Goal: Task Accomplishment & Management: Manage account settings

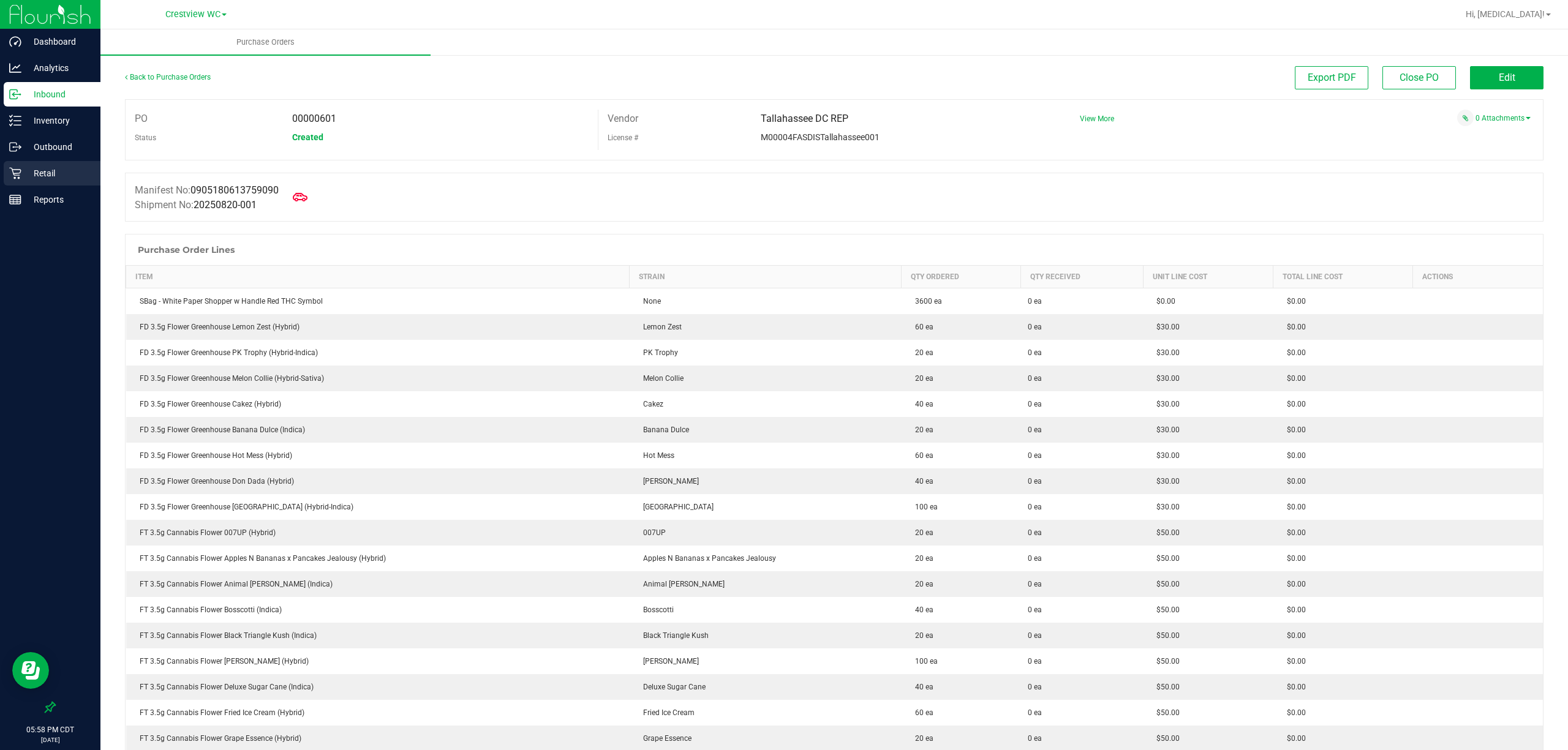
click at [32, 172] on p "Retail" at bounding box center [58, 173] width 73 height 14
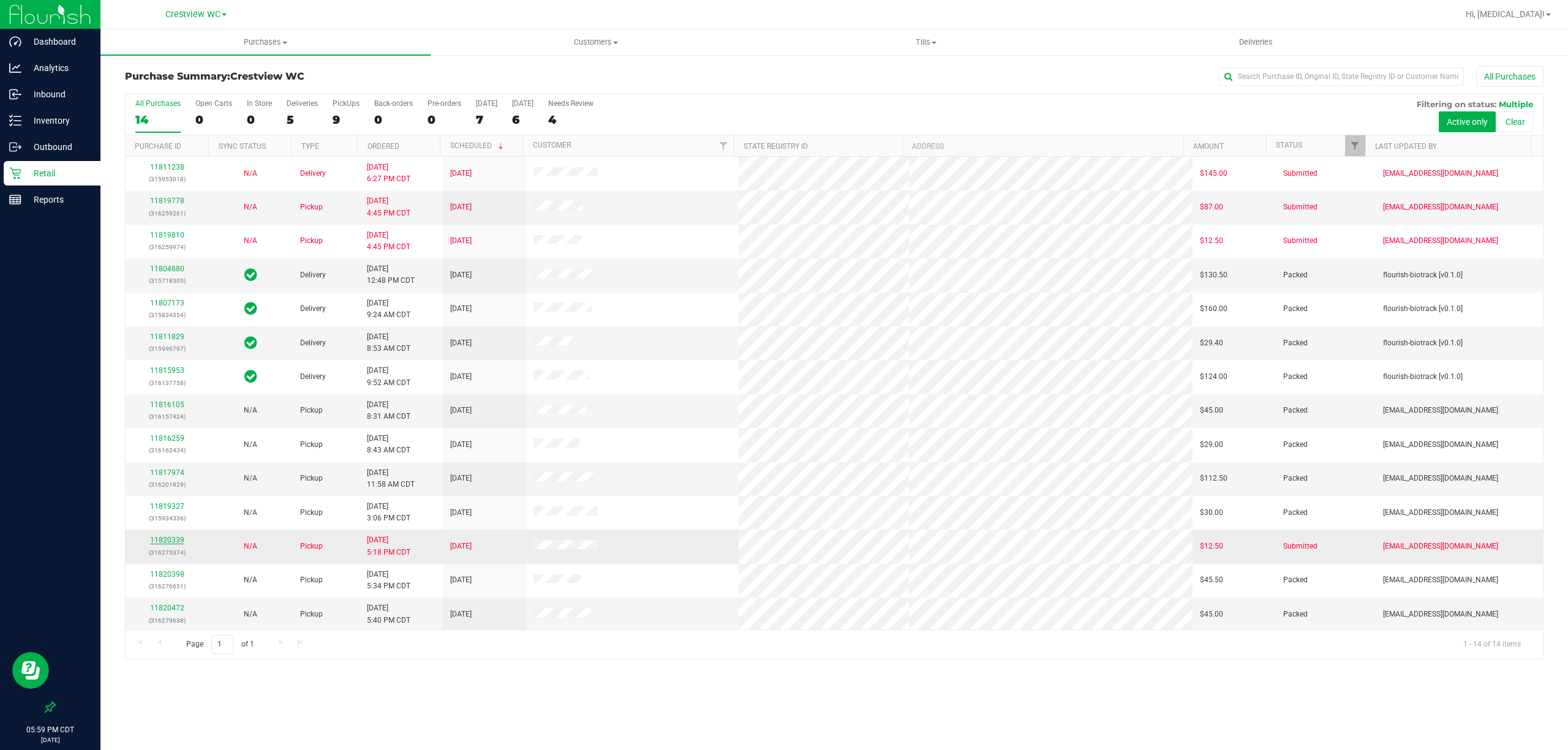
click at [175, 541] on link "11820339" at bounding box center [167, 541] width 34 height 9
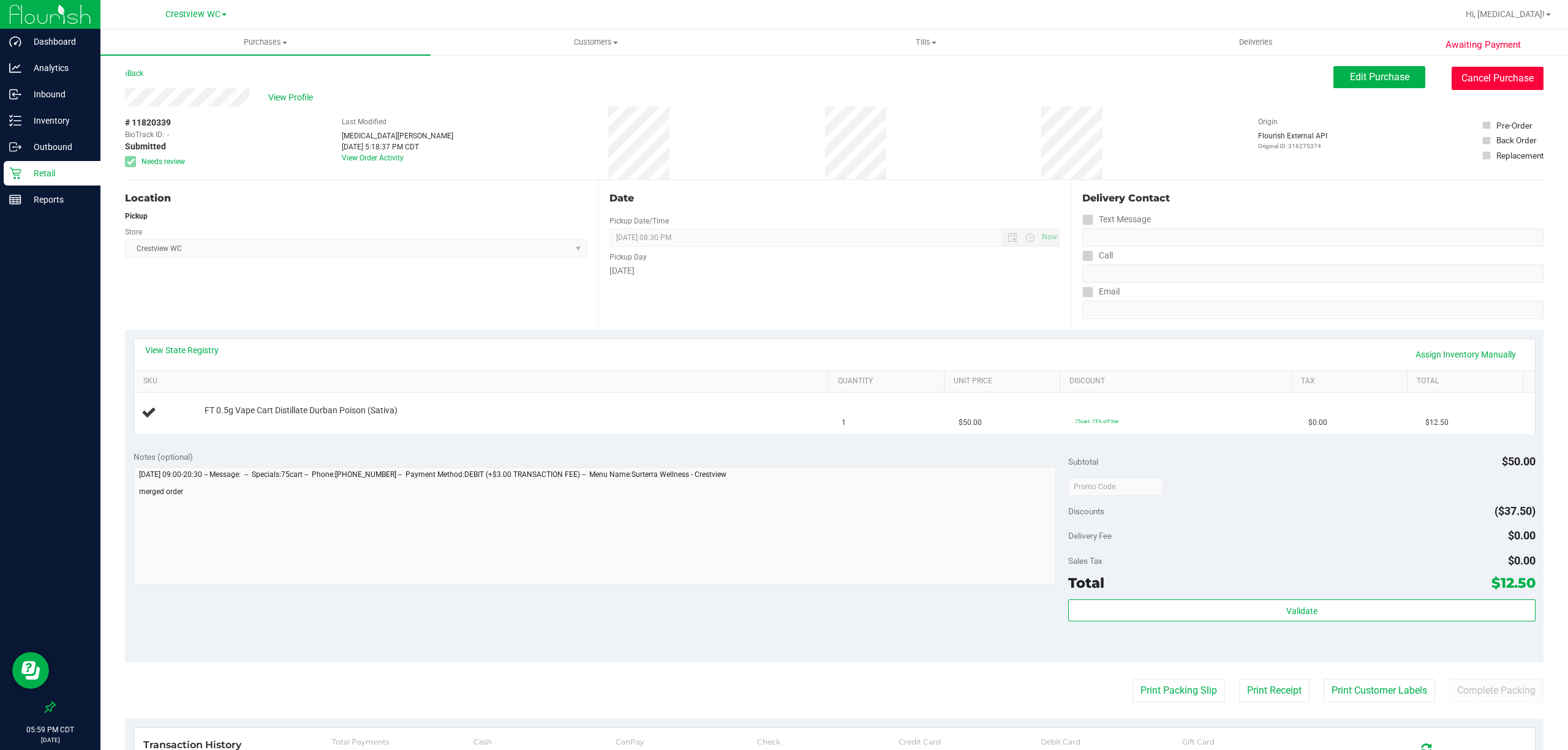
click at [1478, 80] on button "Cancel Purchase" at bounding box center [1497, 79] width 92 height 23
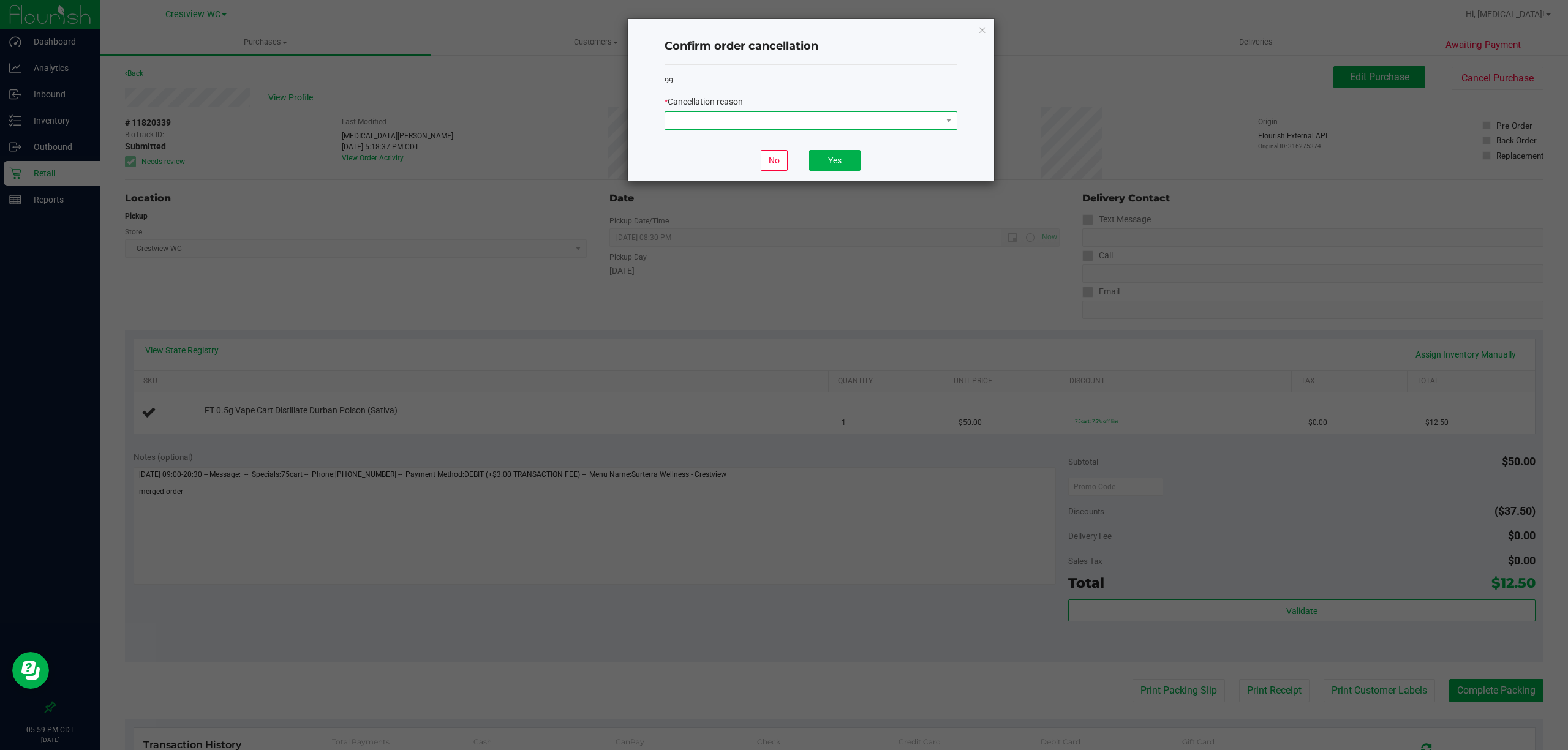
click at [703, 126] on span at bounding box center [803, 120] width 277 height 17
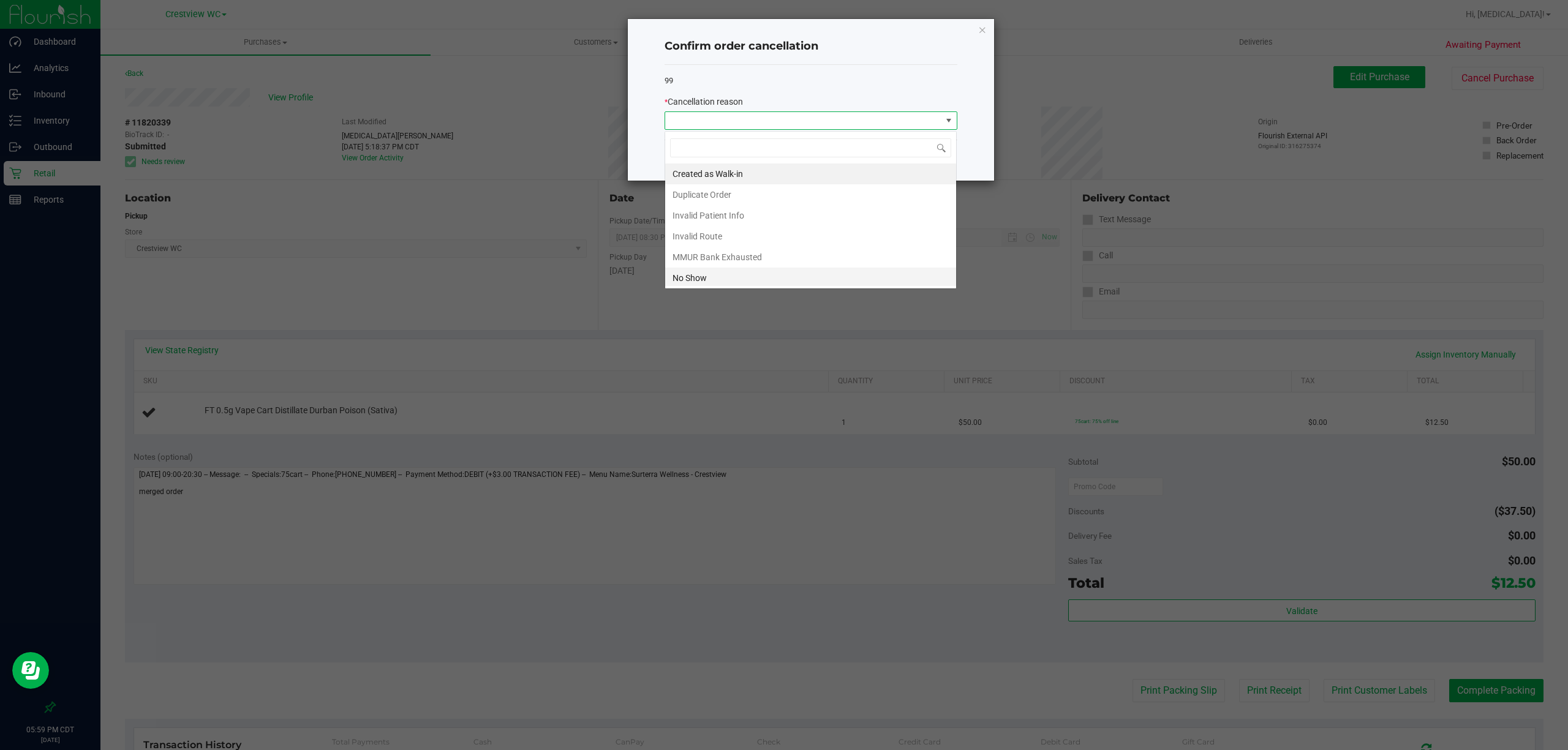
scroll to position [19, 292]
click at [751, 278] on li "No Show" at bounding box center [810, 277] width 291 height 21
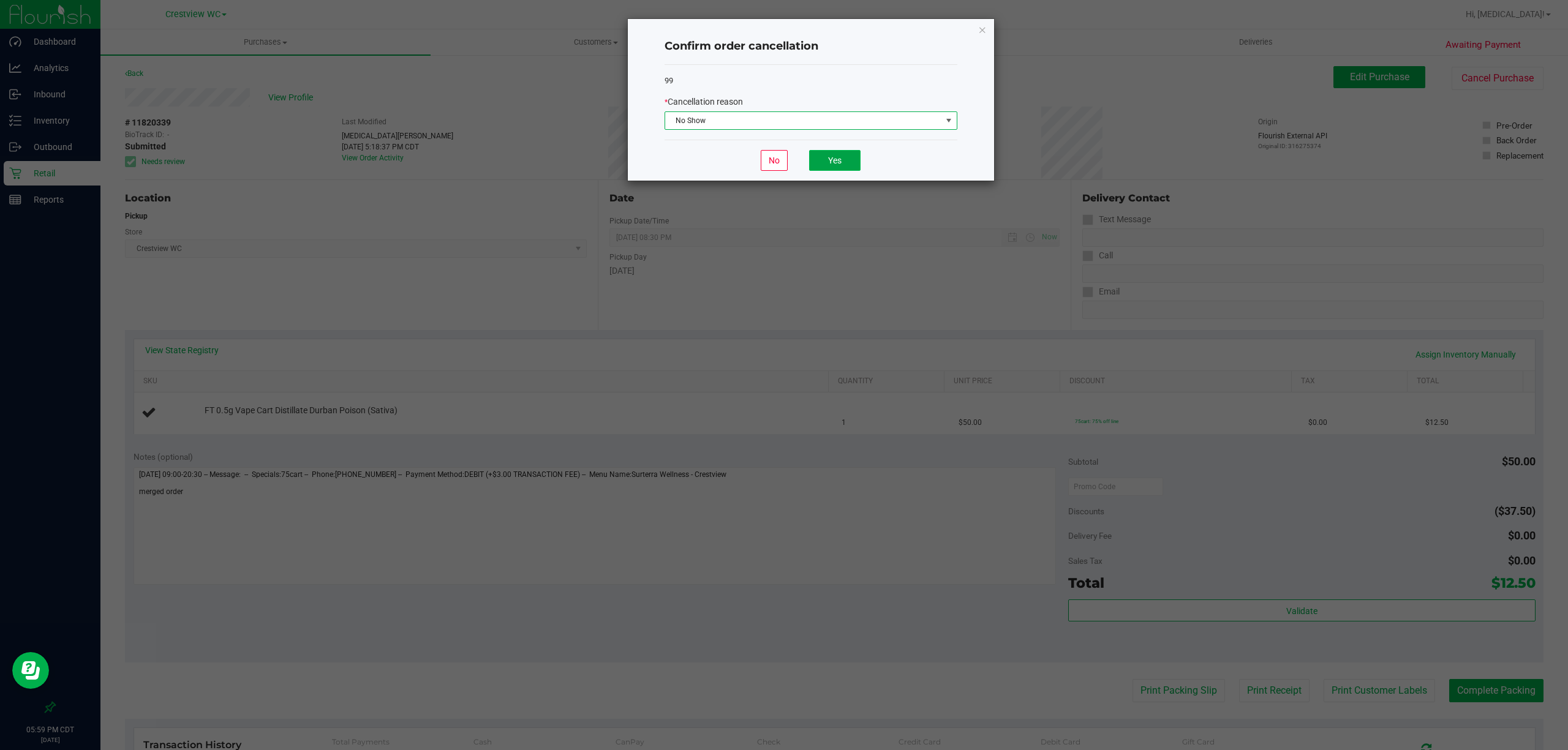
click at [835, 170] on button "Yes" at bounding box center [834, 160] width 51 height 21
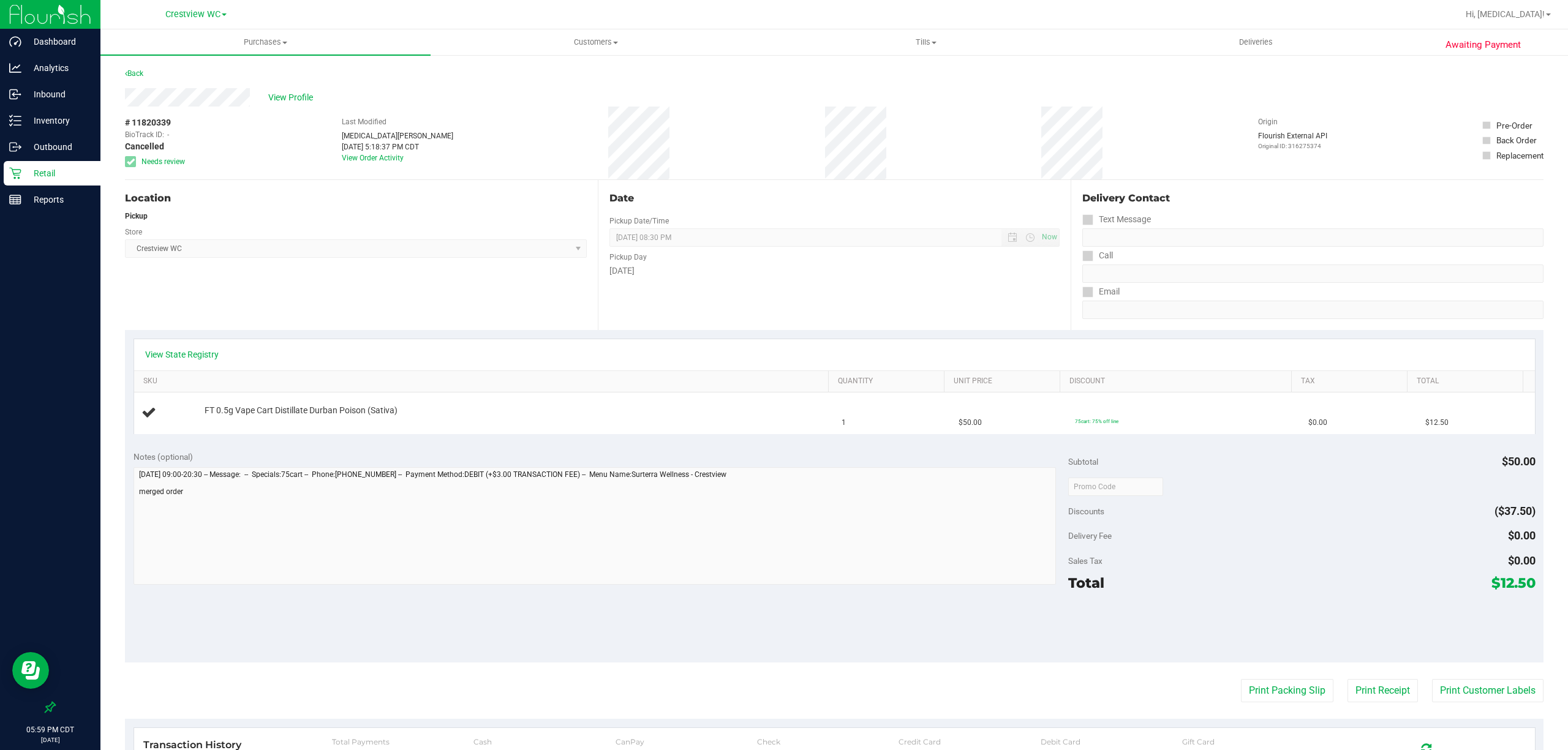
click at [67, 177] on p "Retail" at bounding box center [58, 173] width 73 height 14
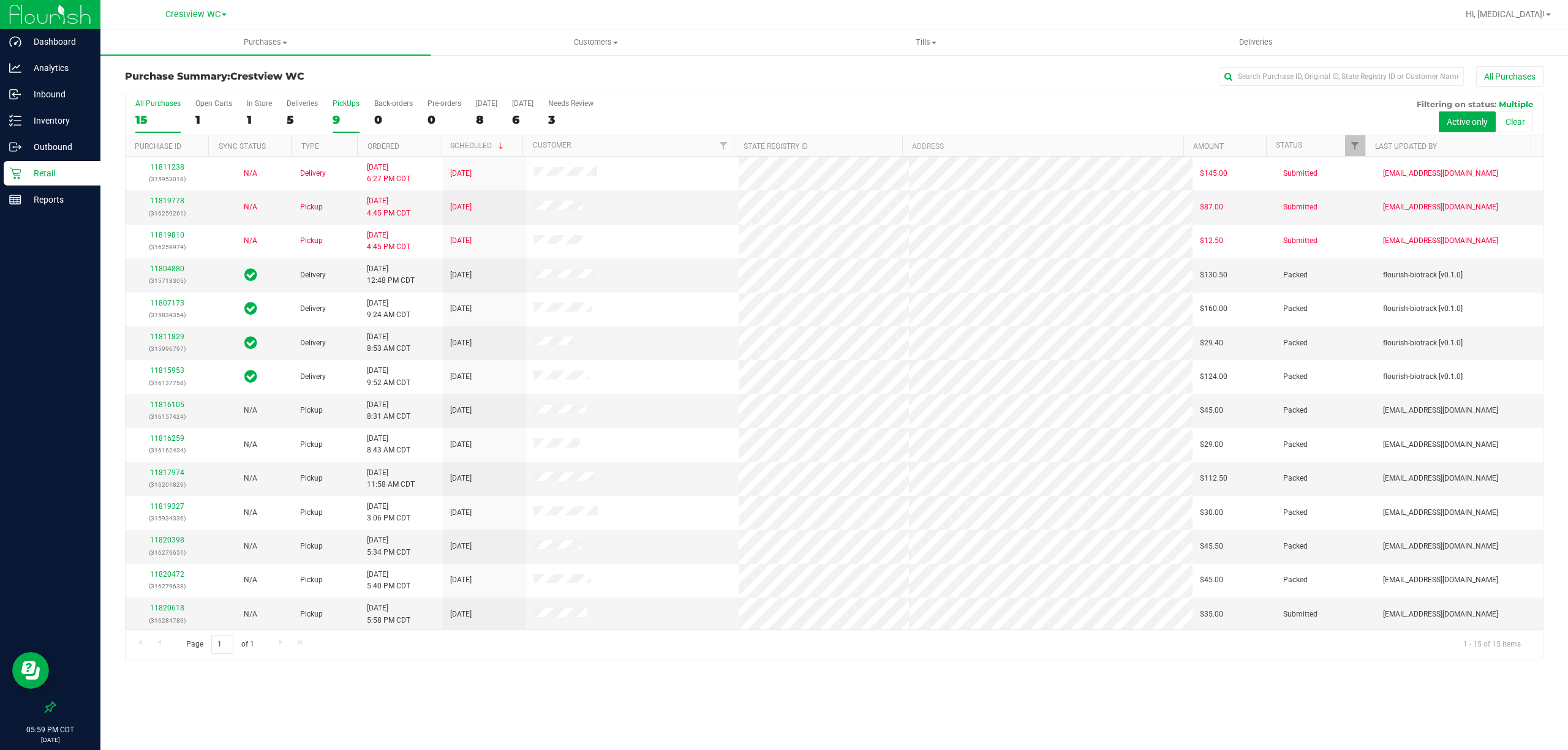
click at [342, 117] on div "9" at bounding box center [346, 120] width 27 height 14
click at [0, 0] on input "PickUps 9" at bounding box center [0, 0] width 0 height 0
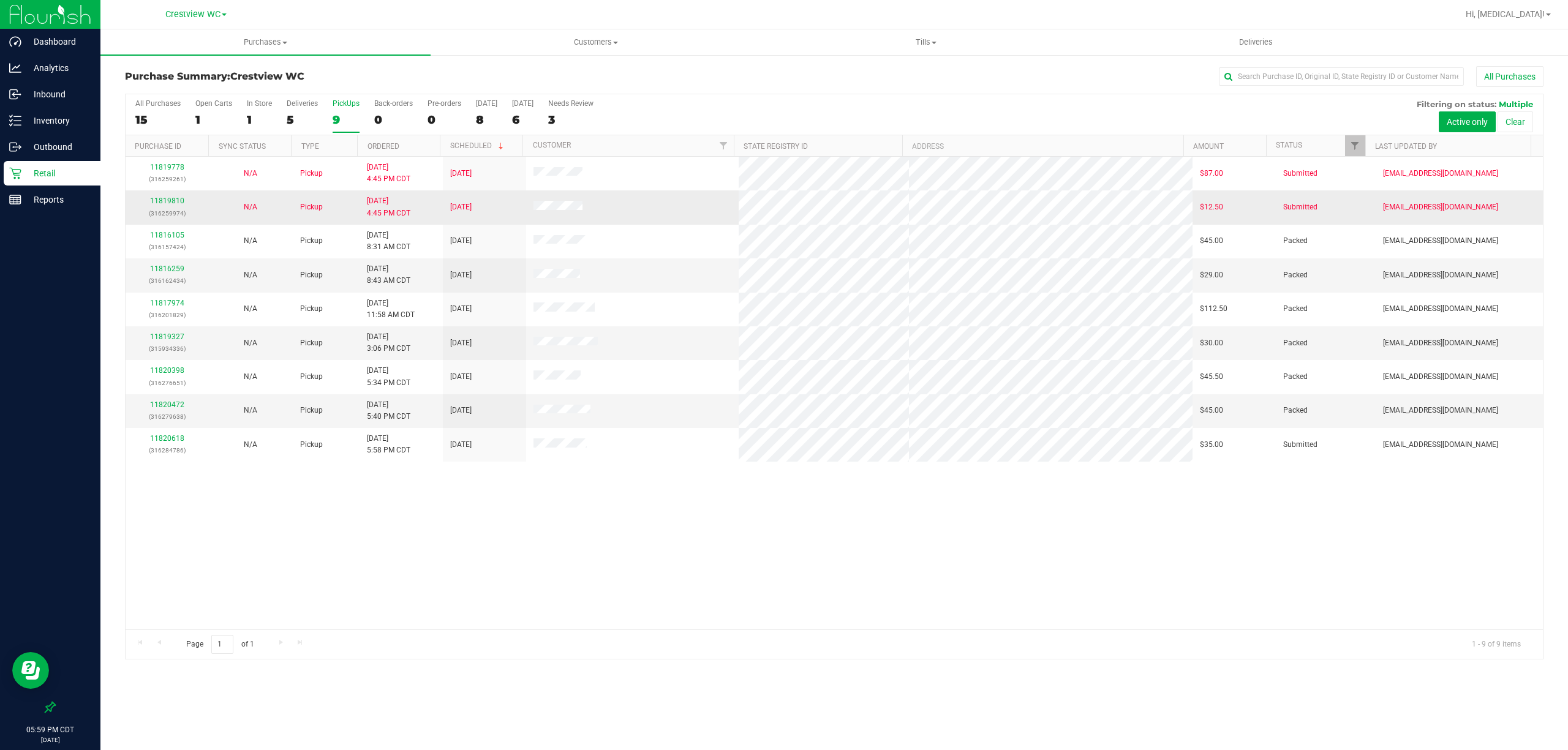
click at [173, 197] on div "11819810 (316259974)" at bounding box center [167, 207] width 69 height 23
click at [168, 209] on p "(316259974)" at bounding box center [167, 213] width 69 height 12
click at [168, 202] on link "11819810" at bounding box center [167, 201] width 34 height 9
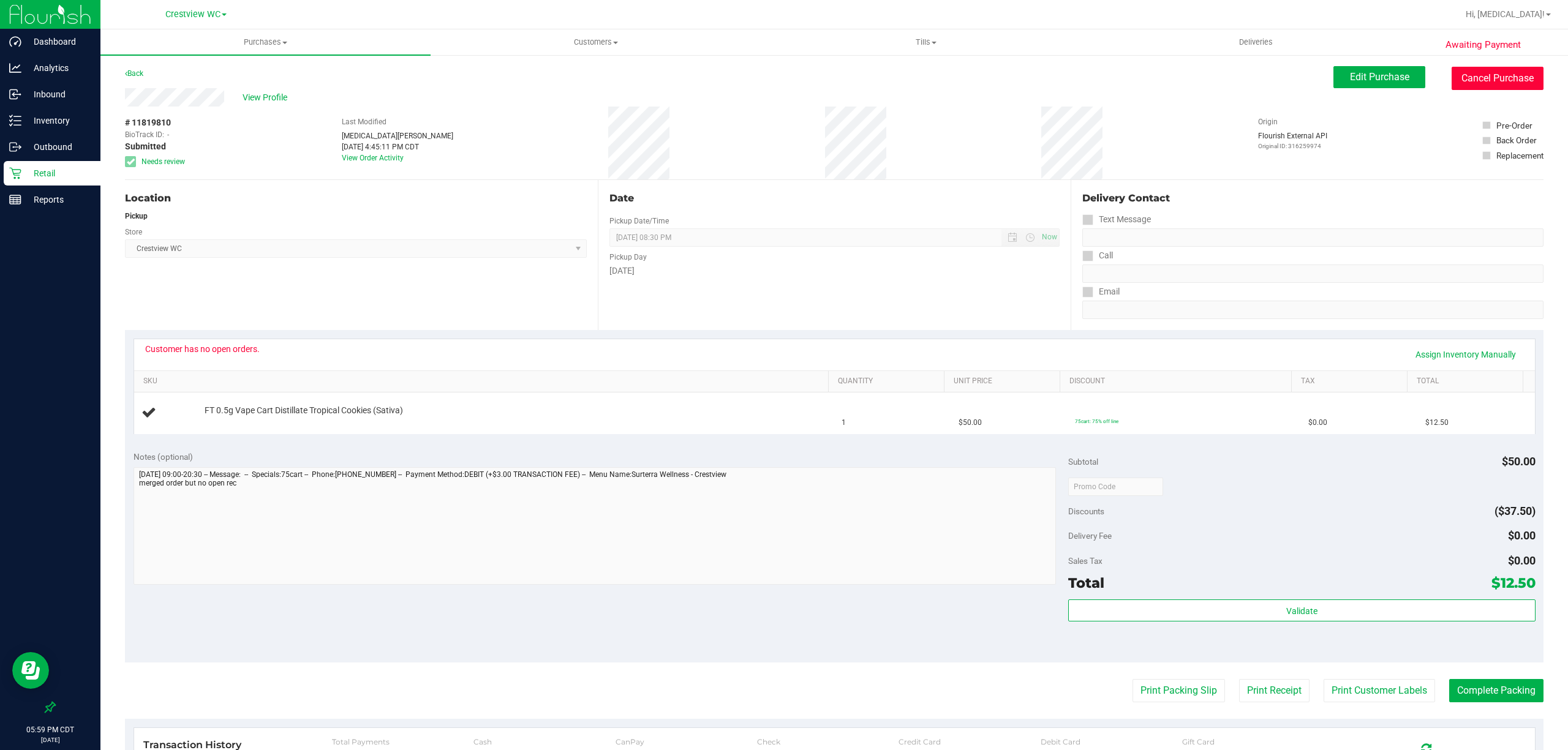
click at [1489, 83] on button "Cancel Purchase" at bounding box center [1497, 79] width 92 height 23
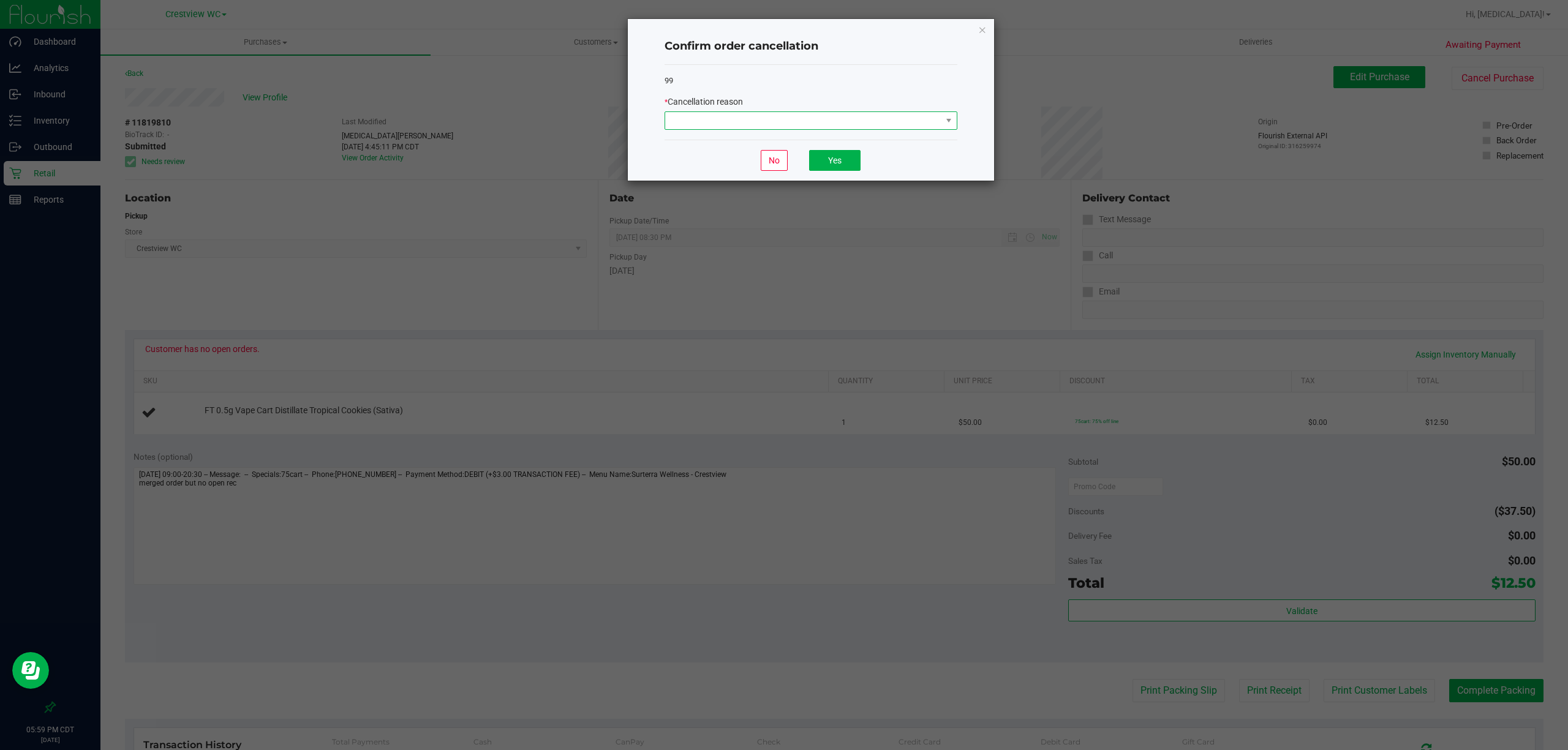
click at [787, 120] on span at bounding box center [803, 120] width 277 height 17
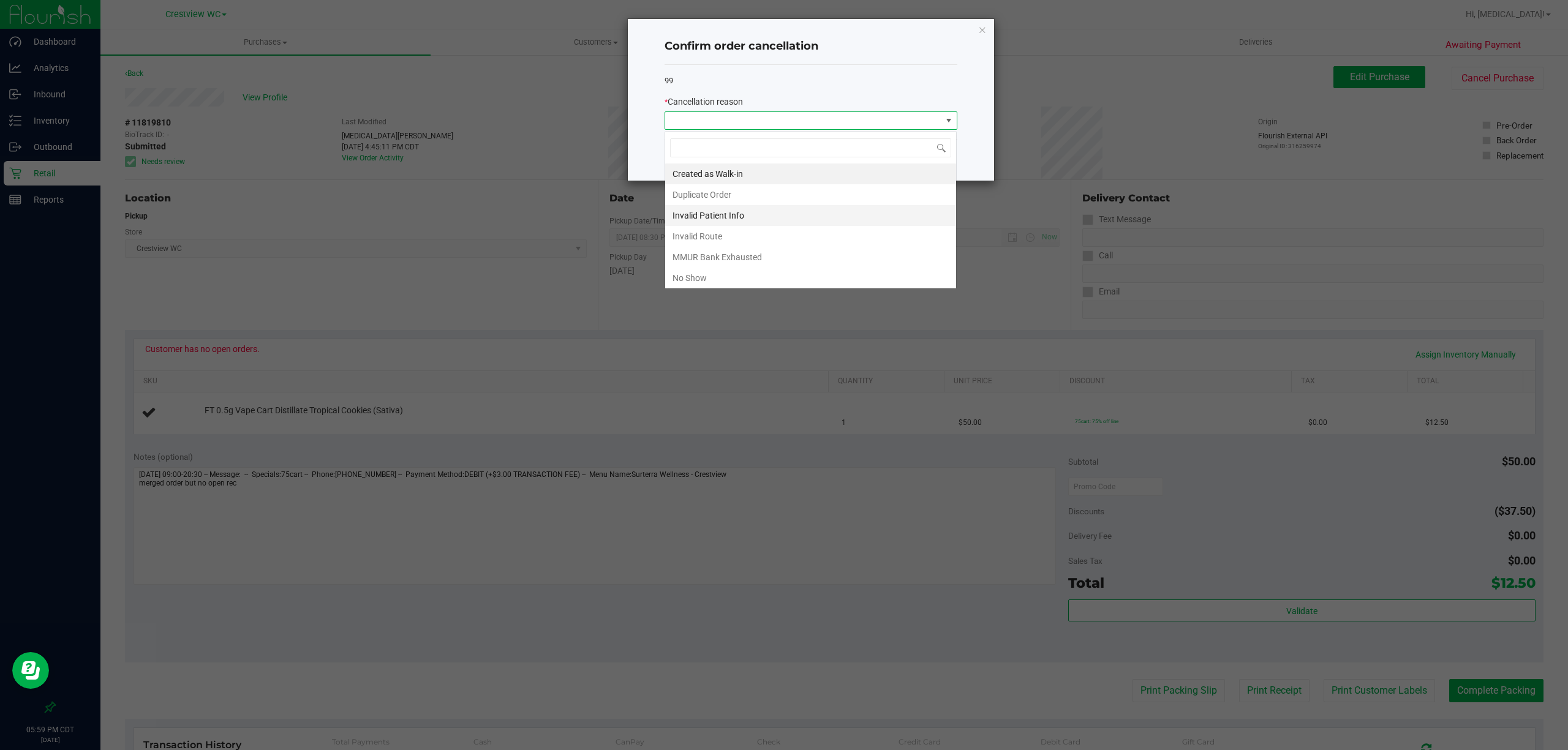
scroll to position [19, 292]
click at [750, 260] on li "MMUR Bank Exhausted" at bounding box center [810, 257] width 291 height 21
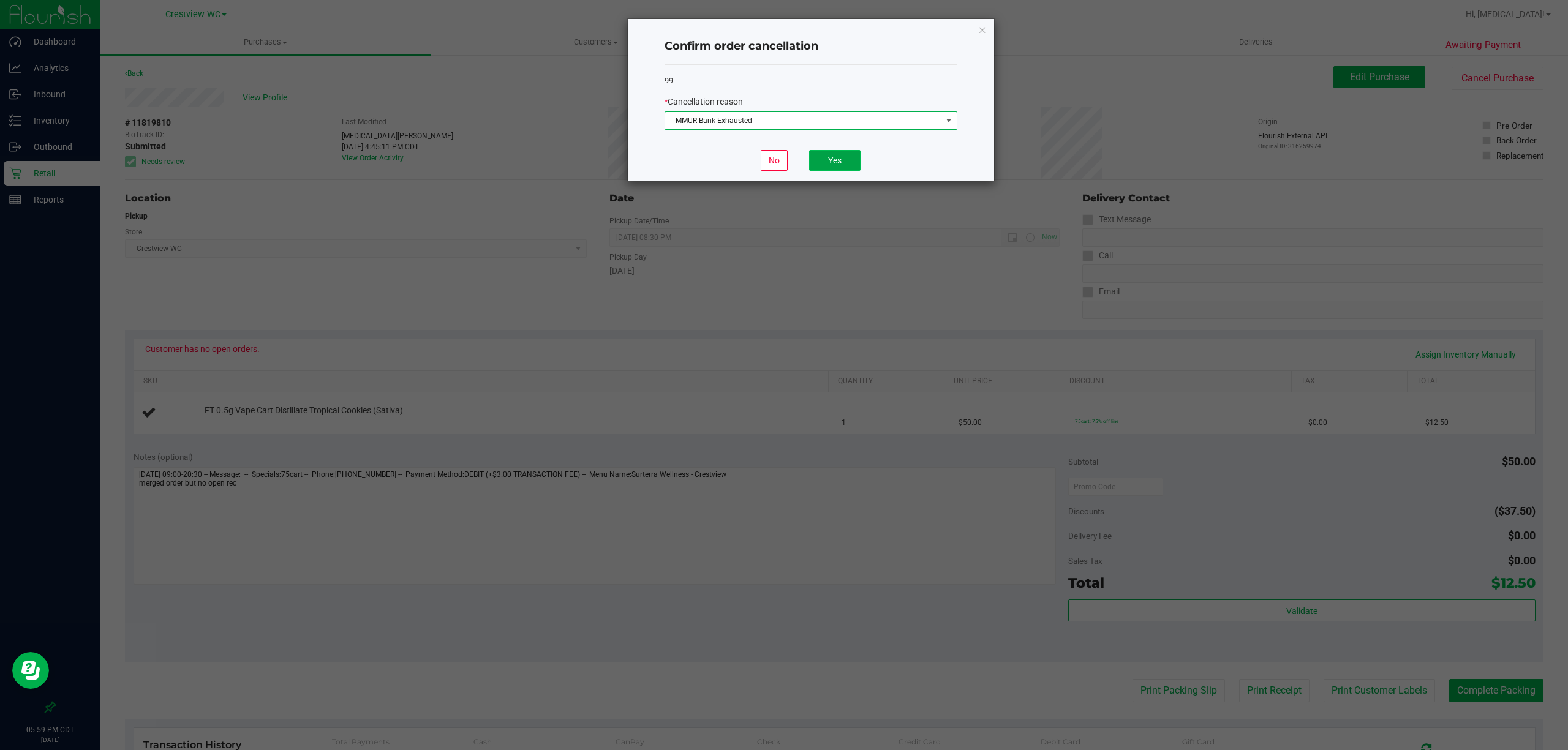
click at [848, 167] on button "Yes" at bounding box center [834, 160] width 51 height 21
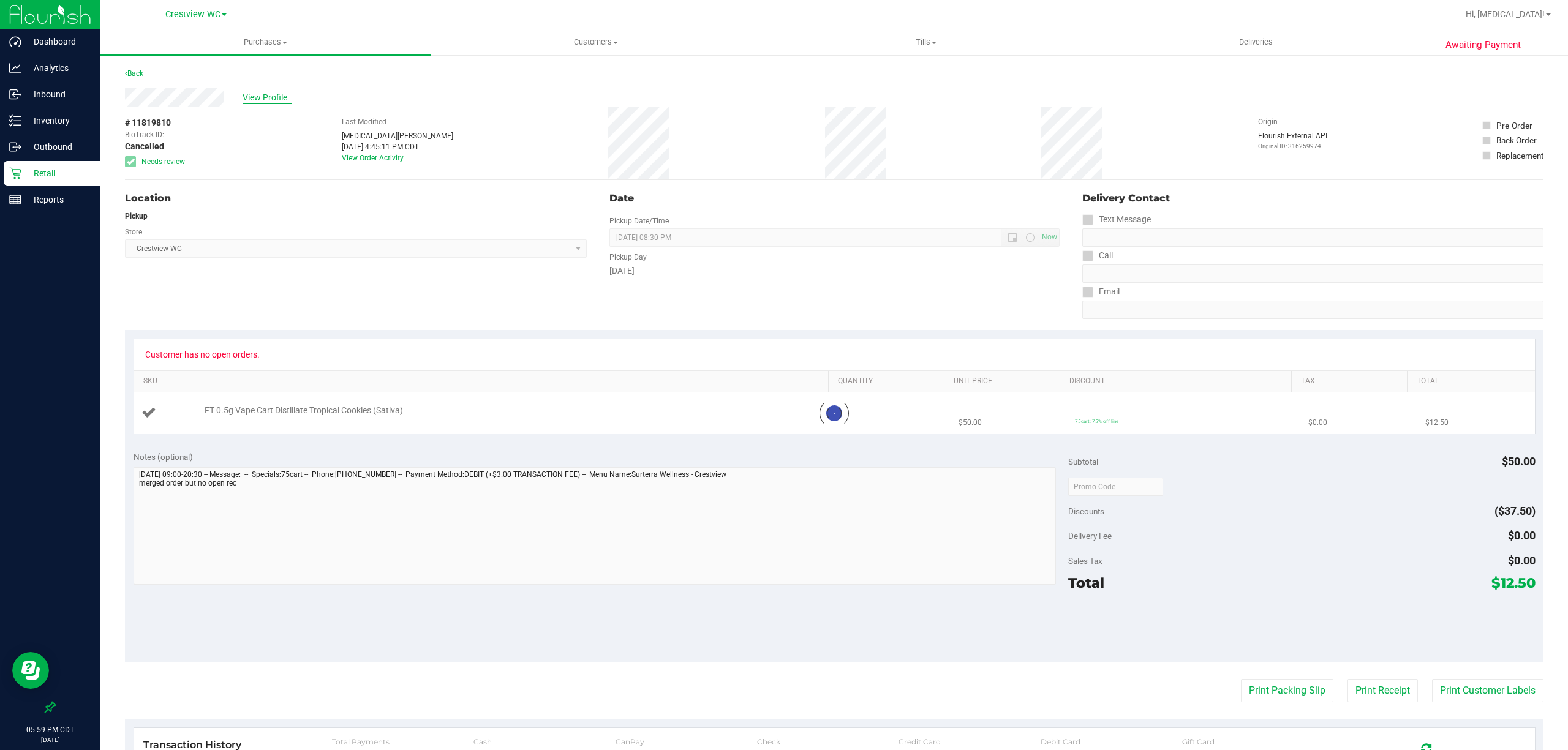
click at [270, 94] on span "View Profile" at bounding box center [267, 98] width 49 height 13
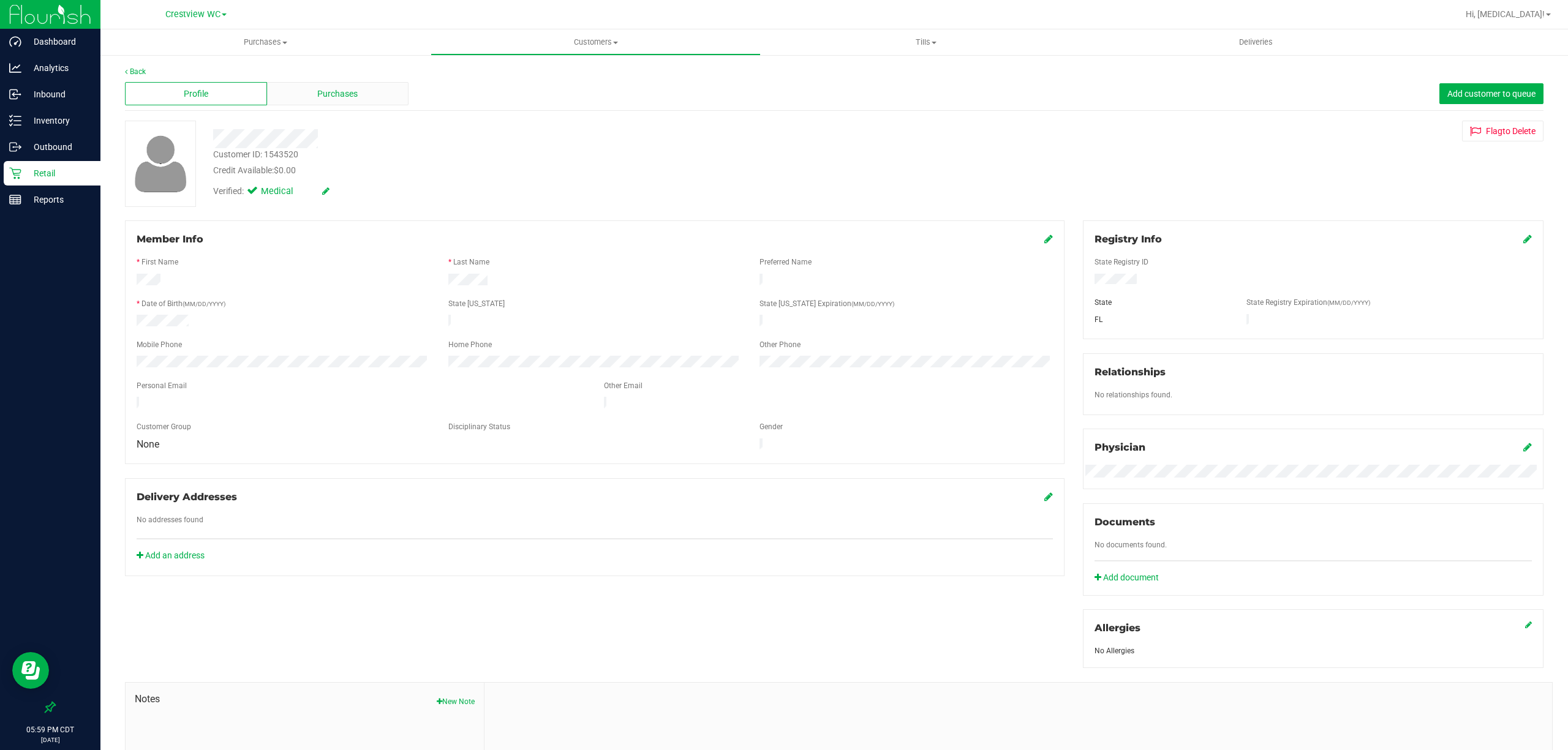
click at [390, 94] on div "Purchases" at bounding box center [337, 94] width 142 height 23
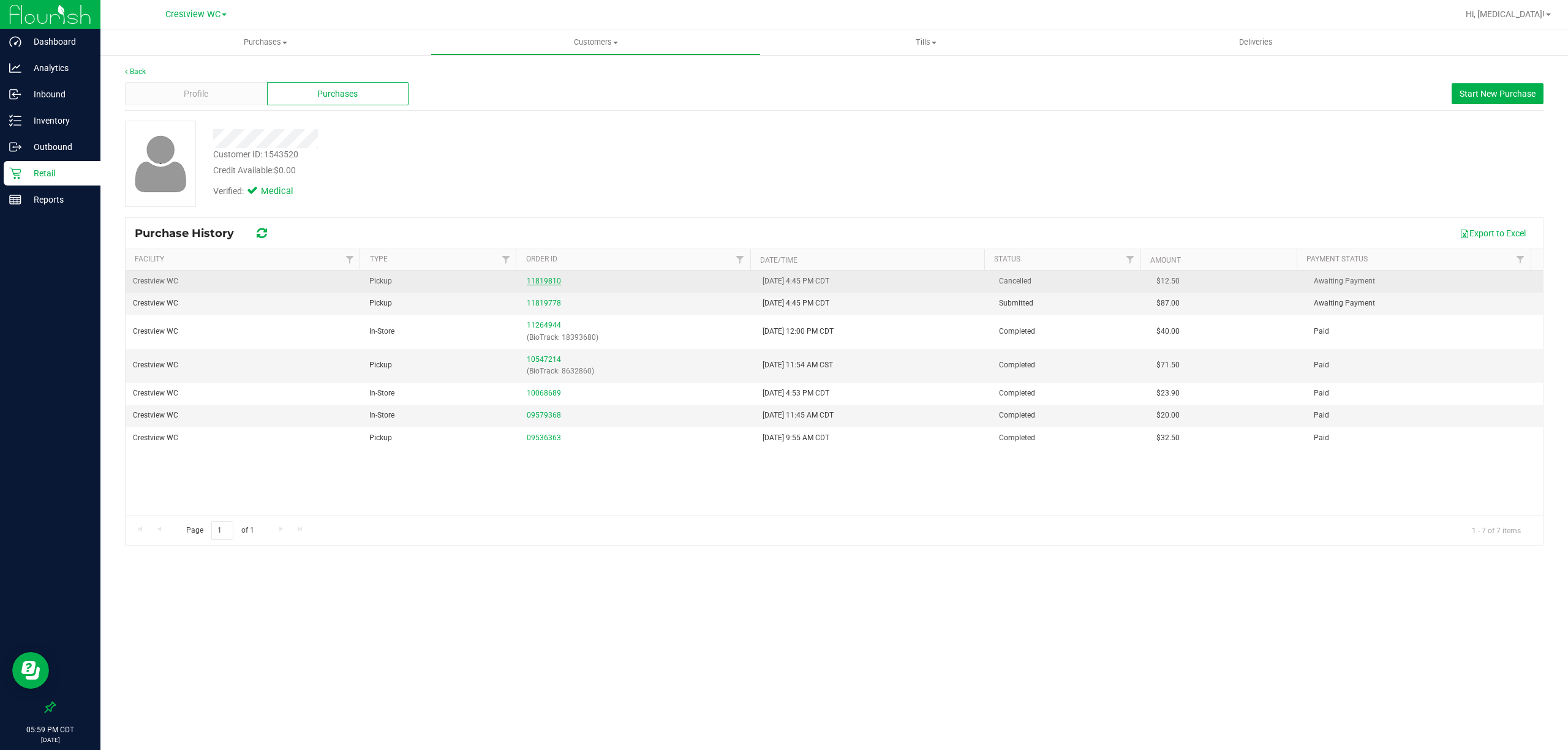
click at [550, 280] on link "11819810" at bounding box center [544, 281] width 34 height 9
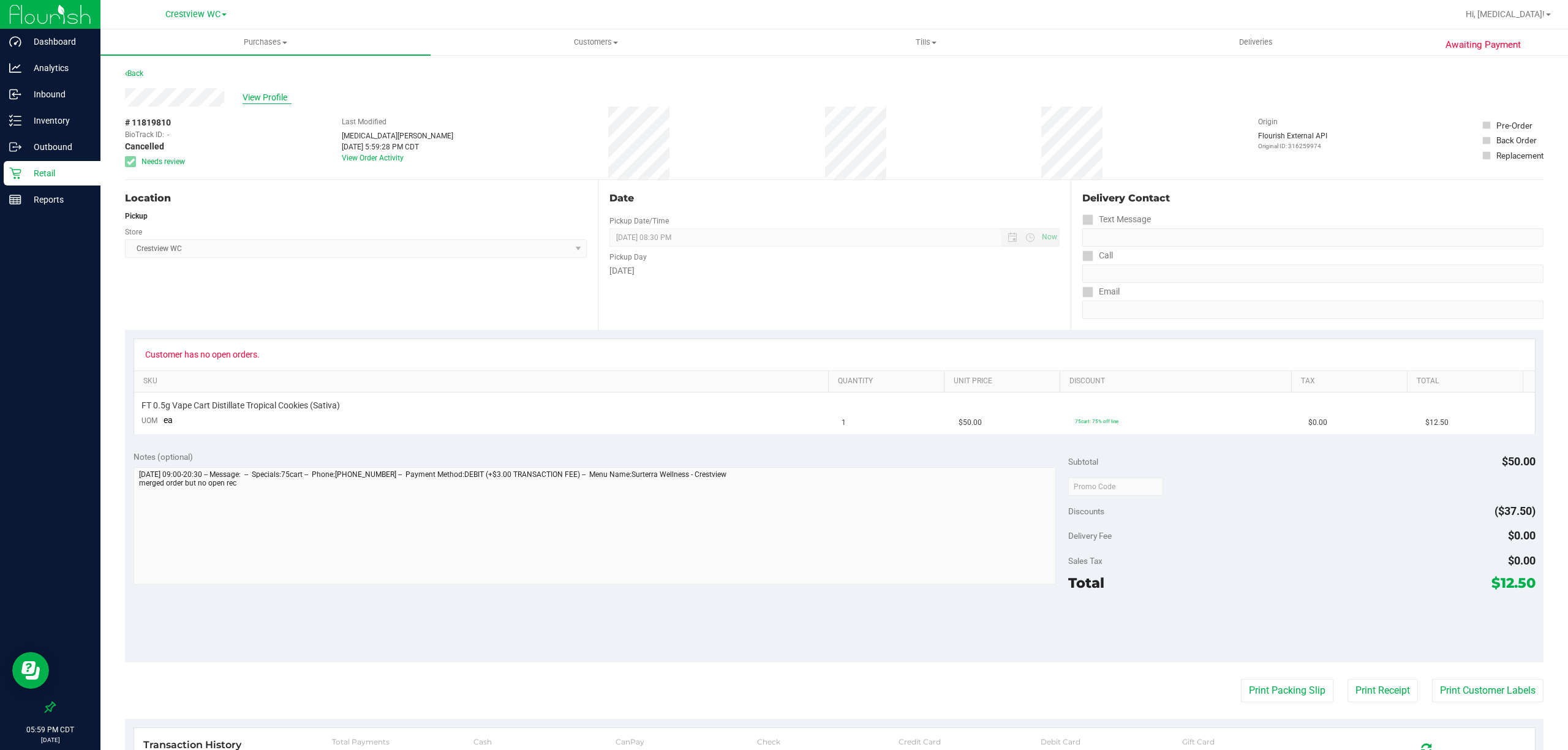
click at [289, 91] on span "View Profile" at bounding box center [267, 98] width 49 height 13
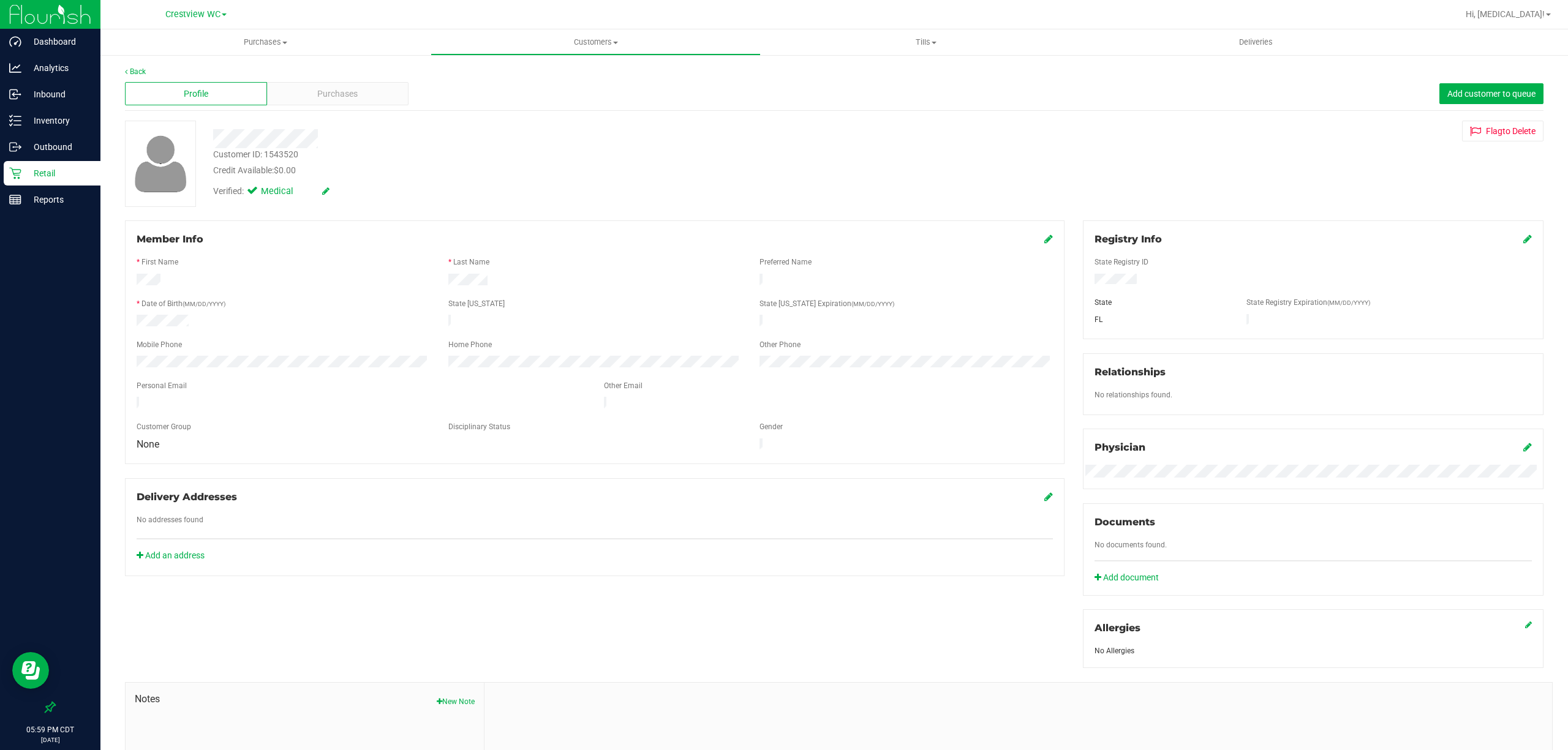
click at [303, 77] on div "Profile Purchases Add customer to queue" at bounding box center [834, 94] width 1419 height 34
click at [308, 93] on div "Purchases" at bounding box center [337, 94] width 142 height 23
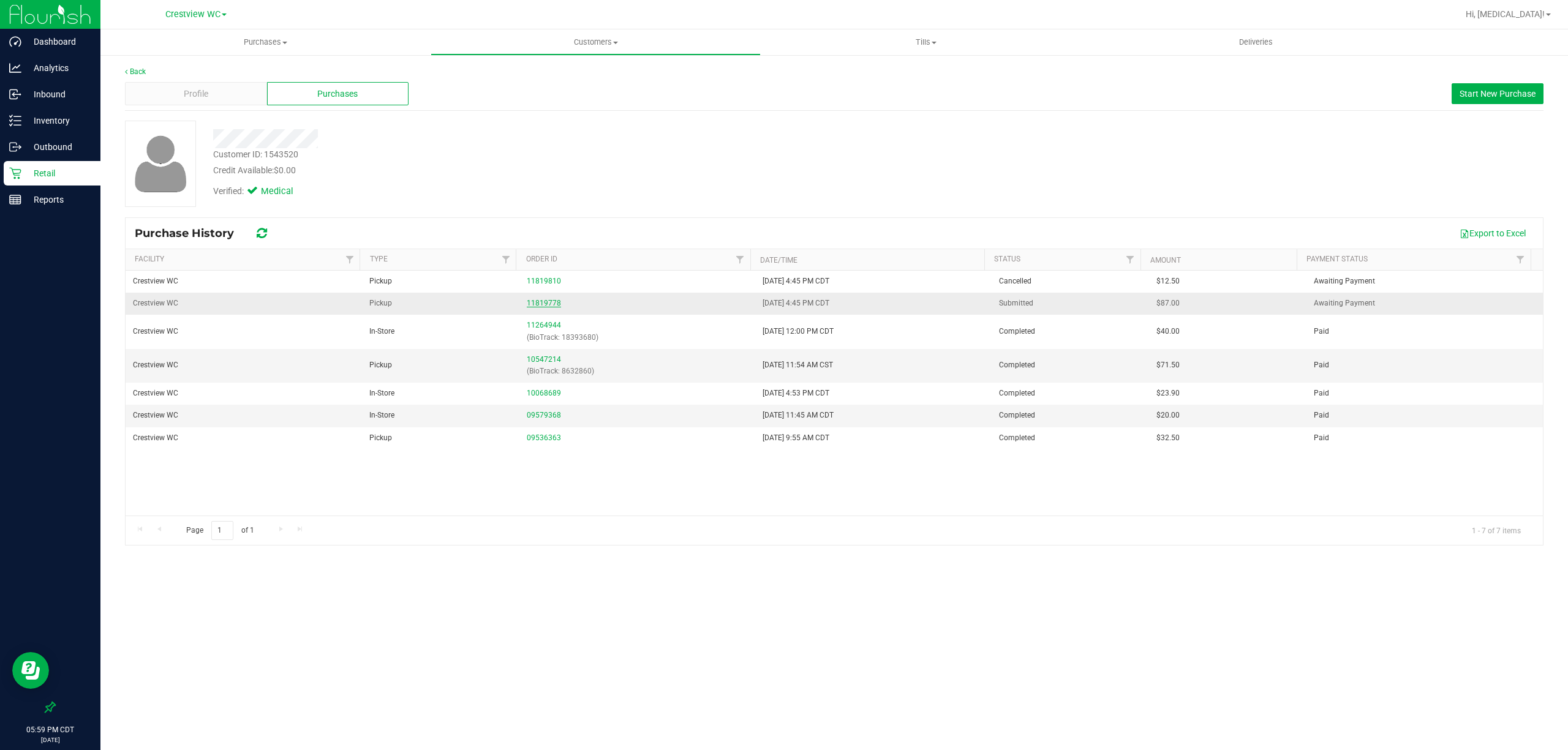
click at [541, 300] on link "11819778" at bounding box center [544, 303] width 34 height 9
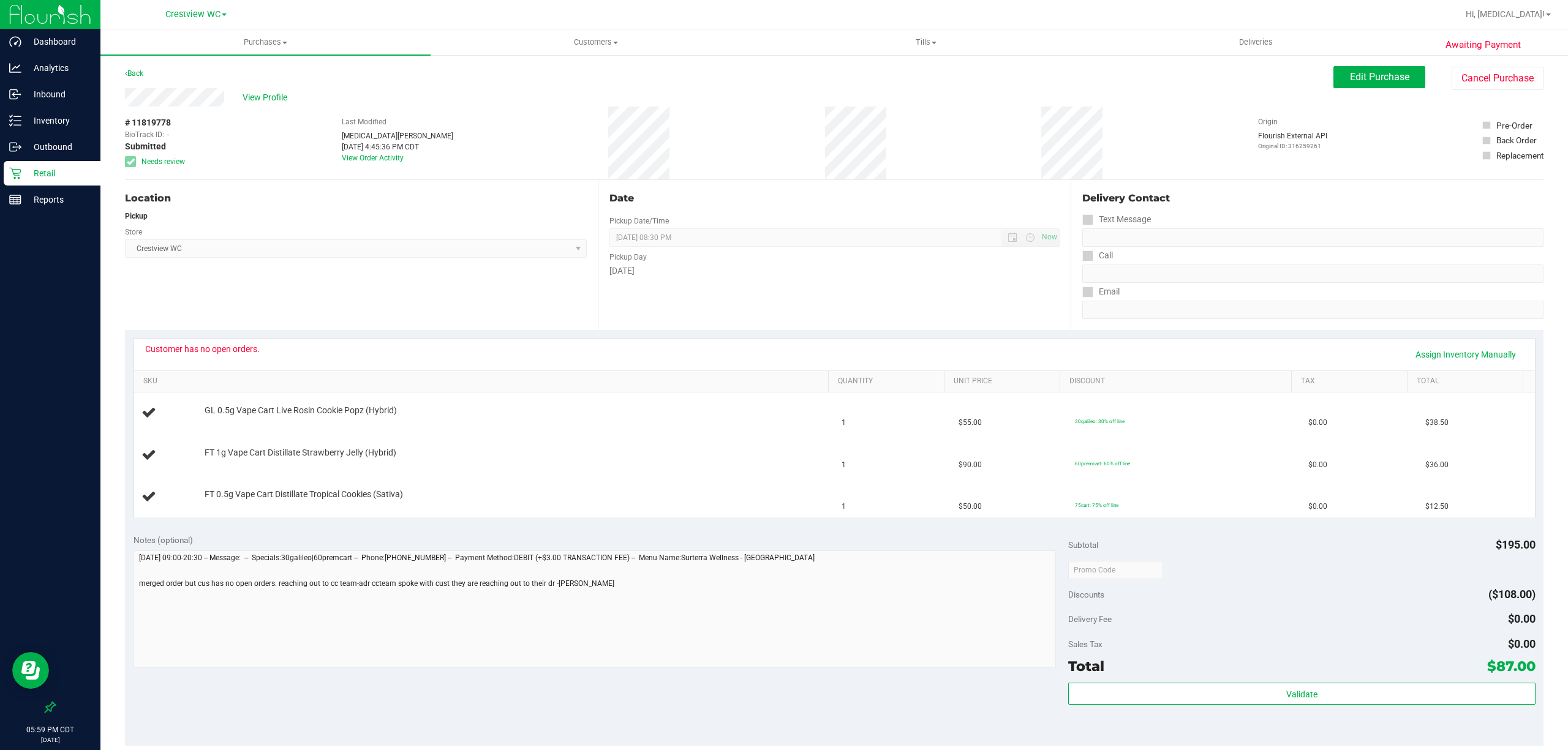
click at [1475, 65] on div "Awaiting Payment Back Edit Purchase Cancel Purchase View Profile # 11819778 Bio…" at bounding box center [834, 555] width 1468 height 1002
click at [1463, 79] on button "Cancel Purchase" at bounding box center [1497, 79] width 92 height 23
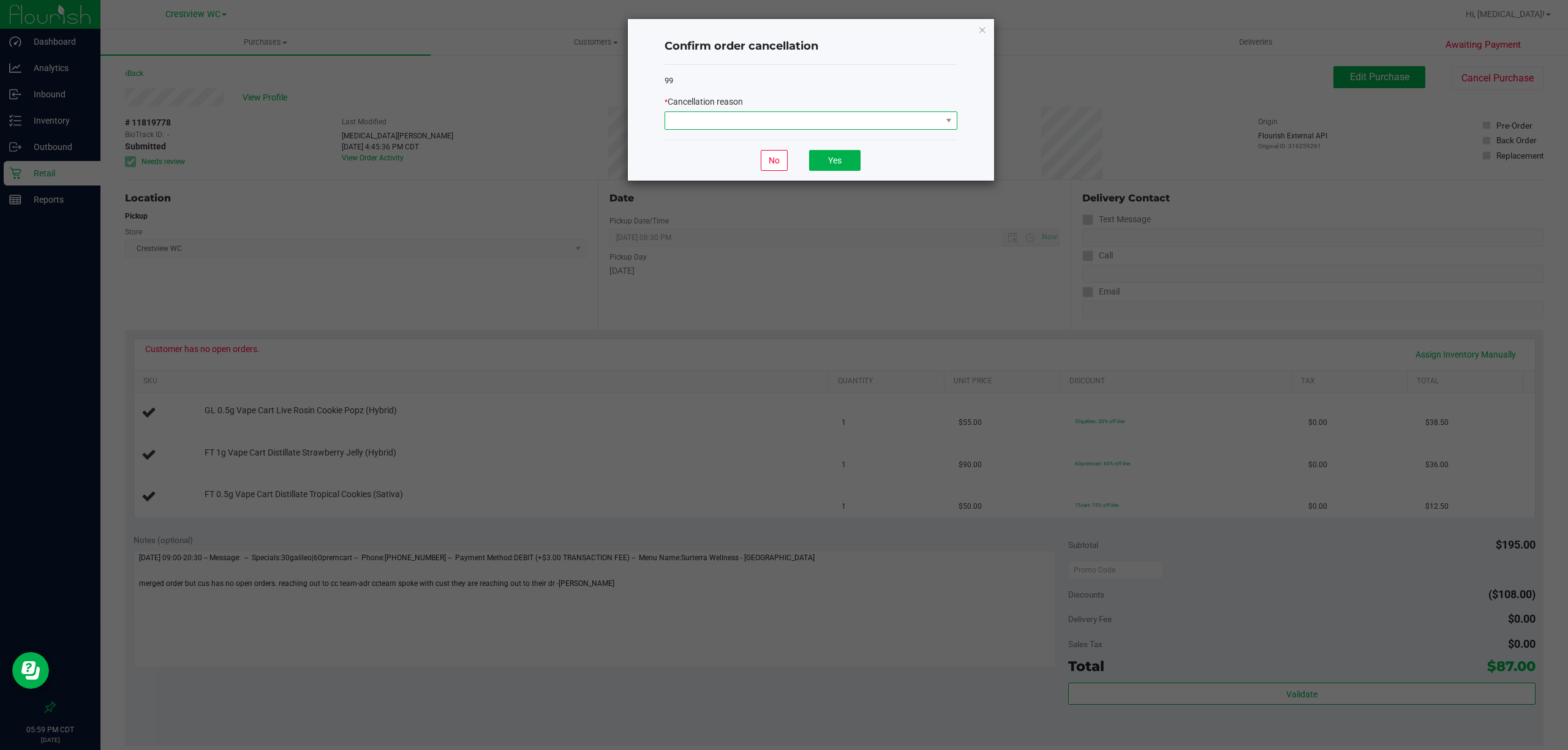
drag, startPoint x: 860, startPoint y: 114, endPoint x: 854, endPoint y: 116, distance: 6.3
click at [858, 113] on span at bounding box center [803, 120] width 277 height 17
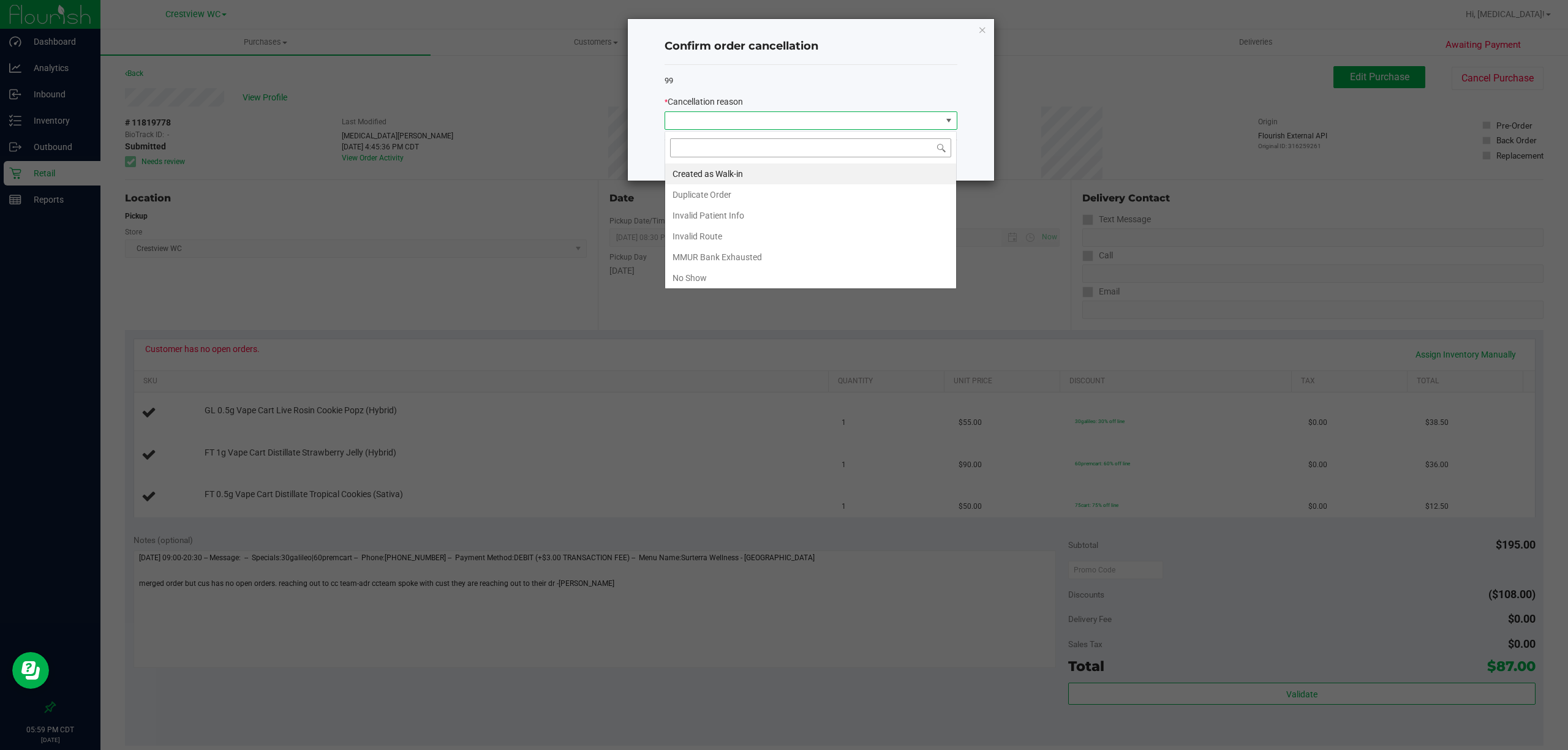
scroll to position [19, 292]
click at [723, 280] on li "No Show" at bounding box center [810, 277] width 291 height 21
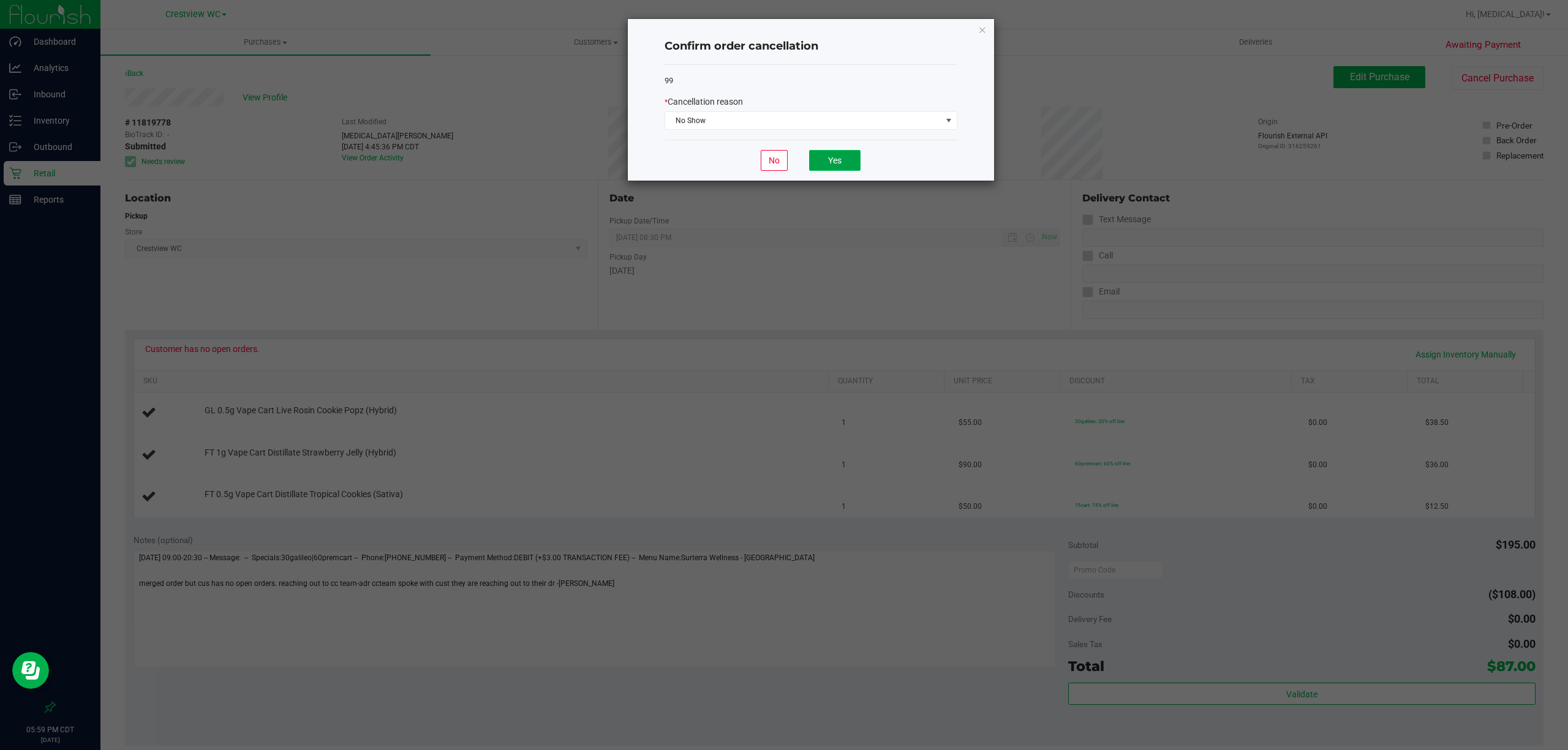
click at [819, 160] on button "Yes" at bounding box center [834, 160] width 51 height 21
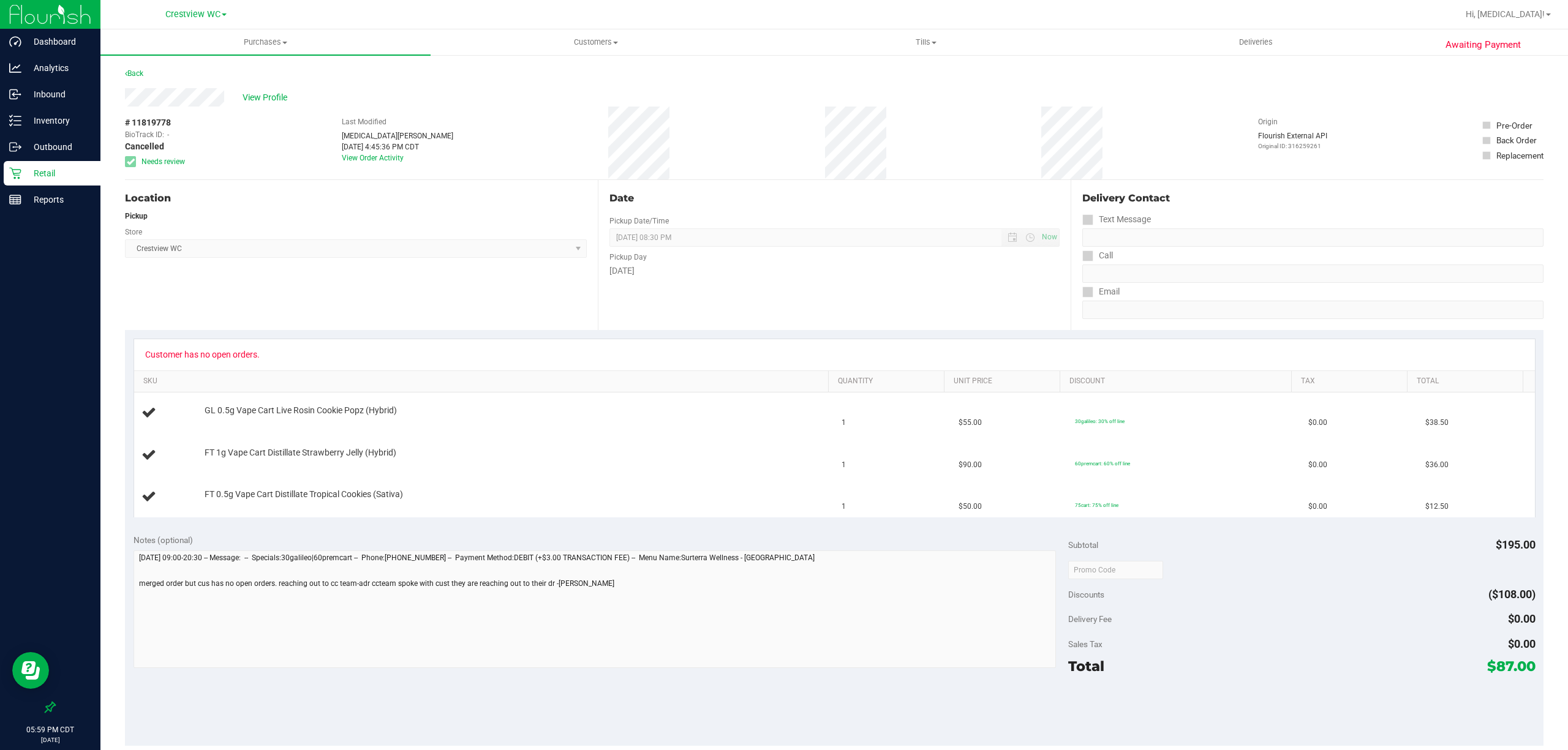
click at [55, 175] on p "Retail" at bounding box center [58, 173] width 73 height 14
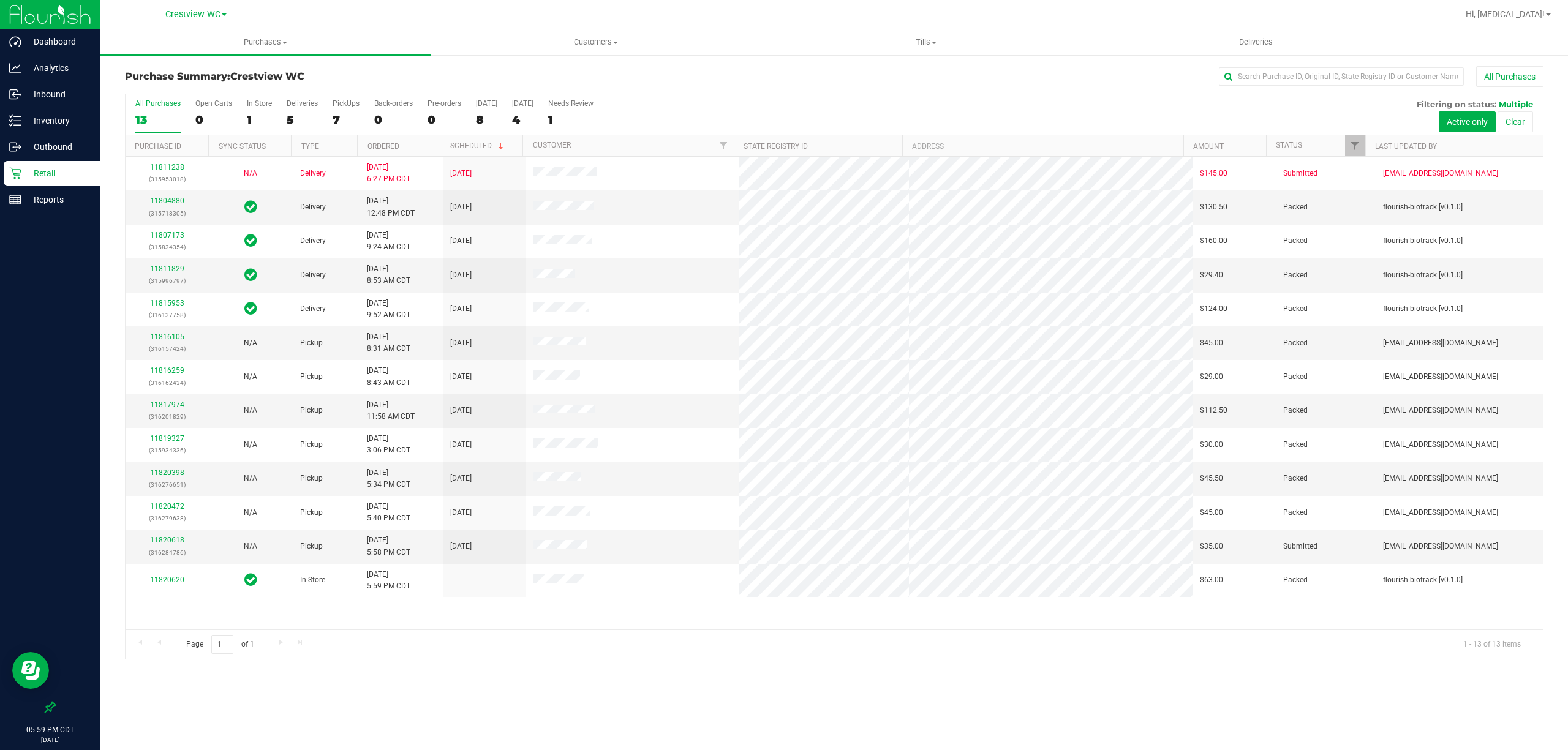
click at [39, 172] on p "Retail" at bounding box center [58, 173] width 73 height 14
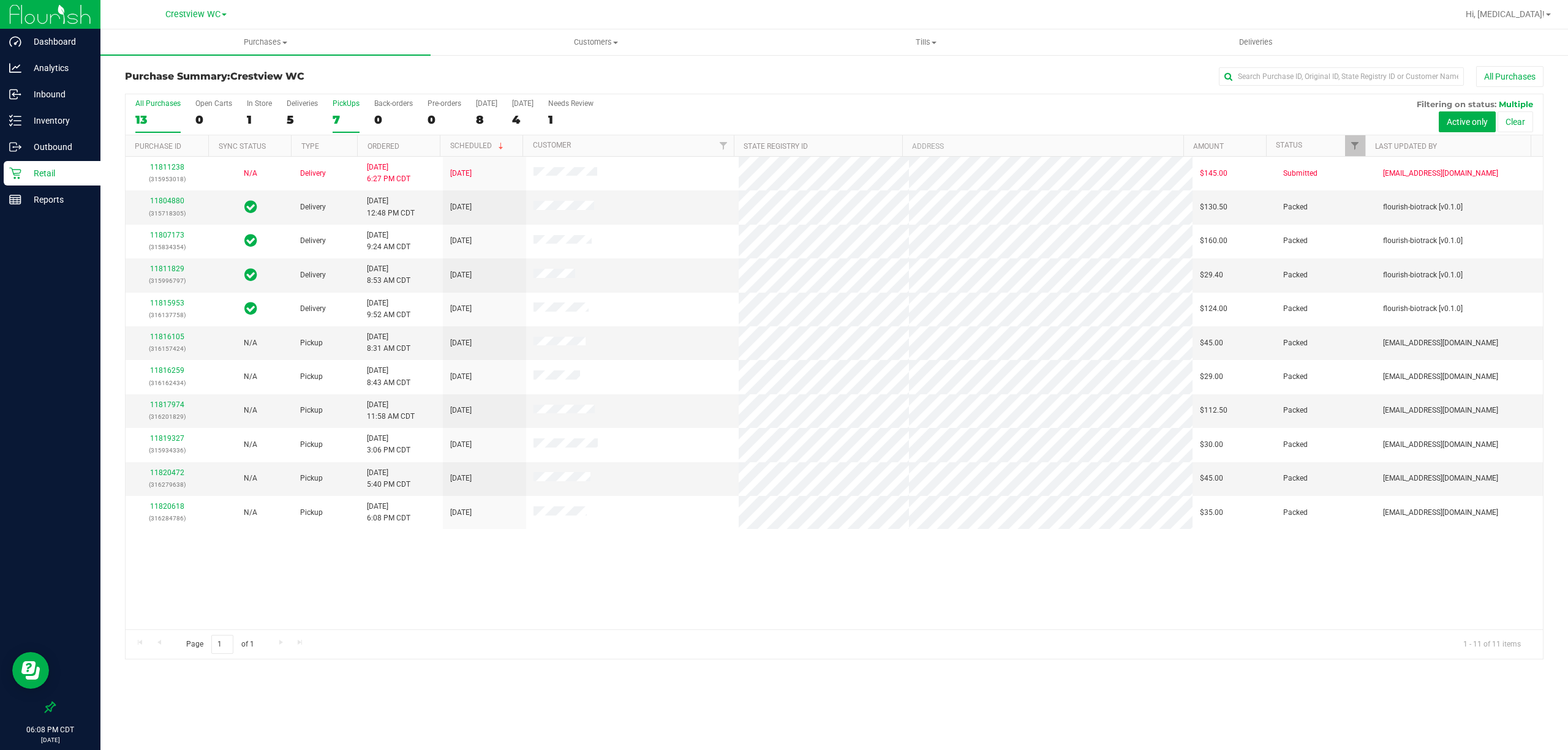
click at [340, 104] on div "PickUps" at bounding box center [346, 104] width 27 height 9
click at [0, 0] on input "PickUps 7" at bounding box center [0, 0] width 0 height 0
